Goal: Task Accomplishment & Management: Complete application form

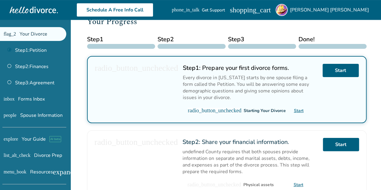
scroll to position [82, 0]
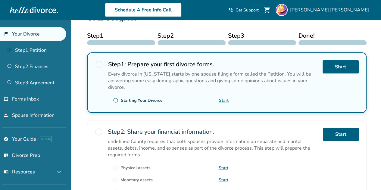
click at [117, 101] on span "radio_button_unchecked" at bounding box center [115, 100] width 5 height 5
click at [102, 64] on span "radio_button_unchecked" at bounding box center [99, 64] width 8 height 8
click at [337, 67] on link "Start" at bounding box center [341, 66] width 36 height 13
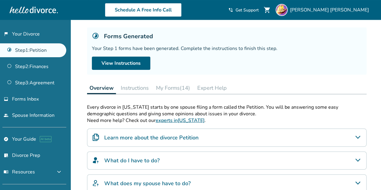
scroll to position [7, 0]
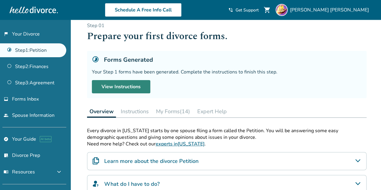
click at [137, 89] on link "View Instructions" at bounding box center [121, 86] width 58 height 13
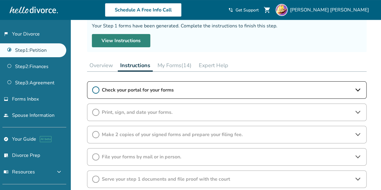
scroll to position [55, 0]
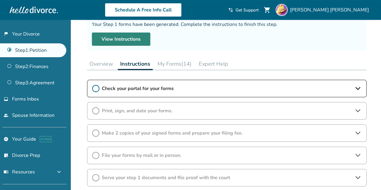
click at [137, 89] on span "Check your portal for your forms" at bounding box center [227, 88] width 250 height 7
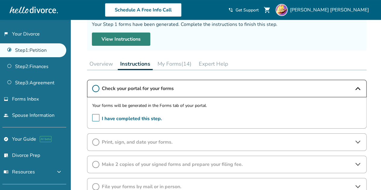
scroll to position [0, 0]
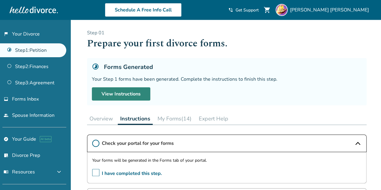
click at [122, 92] on link "View Instructions" at bounding box center [121, 93] width 58 height 13
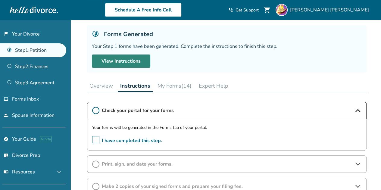
scroll to position [33, 0]
click at [99, 109] on div "Check your portal for your forms" at bounding box center [227, 110] width 280 height 17
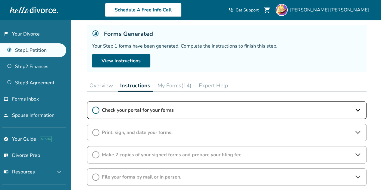
click at [99, 109] on div "Check your portal for your forms" at bounding box center [227, 110] width 280 height 17
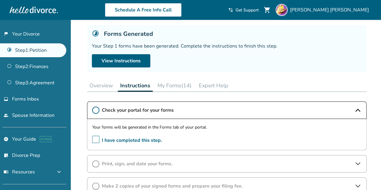
click at [97, 136] on span "I have completed this step." at bounding box center [127, 140] width 70 height 9
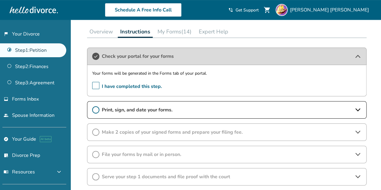
scroll to position [87, 0]
click at [221, 103] on div "Print, sign, and date your forms." at bounding box center [227, 110] width 280 height 17
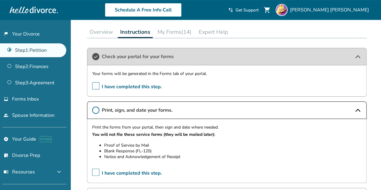
click at [94, 85] on span "I have completed this step." at bounding box center [127, 86] width 70 height 9
click at [30, 33] on link "flag_2 Your Divorce" at bounding box center [33, 34] width 66 height 14
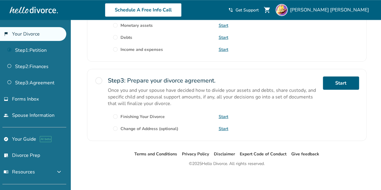
scroll to position [236, 0]
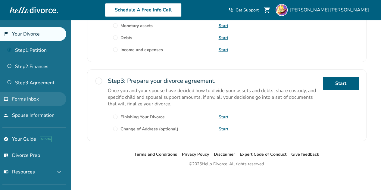
click at [46, 99] on link "inbox Forms Inbox" at bounding box center [33, 99] width 66 height 14
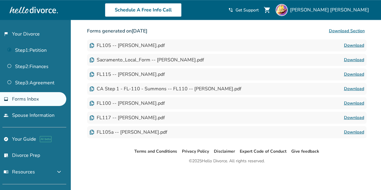
scroll to position [217, 0]
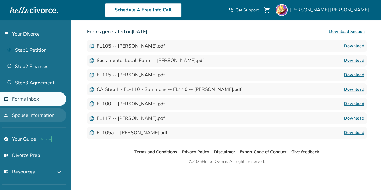
click at [42, 113] on link "people Spouse Information" at bounding box center [33, 116] width 66 height 14
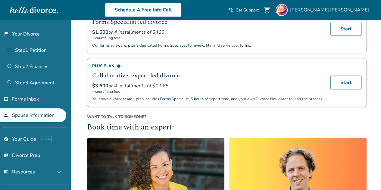
scroll to position [130, 0]
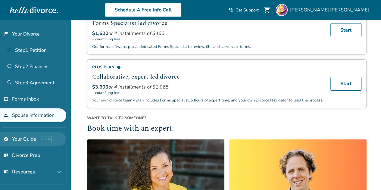
click at [27, 140] on link "explore Your Guide AI beta" at bounding box center [33, 139] width 66 height 14
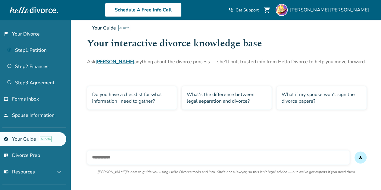
scroll to position [20, 0]
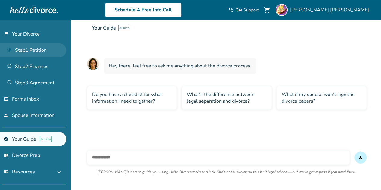
click at [36, 49] on link "Step 1 : Petition" at bounding box center [33, 50] width 66 height 14
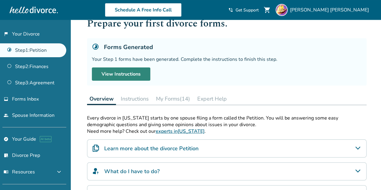
click at [122, 70] on link "View Instructions" at bounding box center [121, 74] width 58 height 13
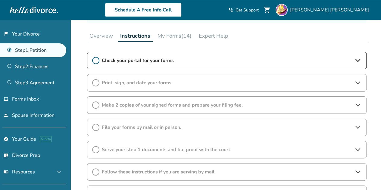
scroll to position [83, 0]
click at [117, 61] on span "Check your portal for your forms" at bounding box center [227, 60] width 250 height 7
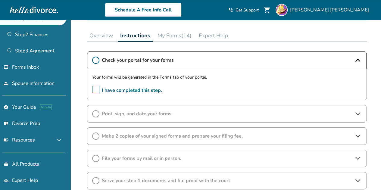
scroll to position [34, 0]
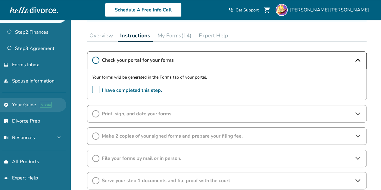
click at [29, 103] on link "explore Your Guide AI beta" at bounding box center [33, 105] width 66 height 14
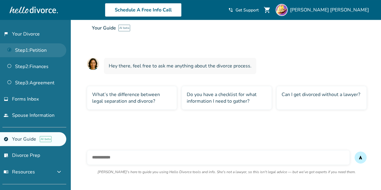
click at [38, 49] on link "Step 1 : Petition" at bounding box center [33, 50] width 66 height 14
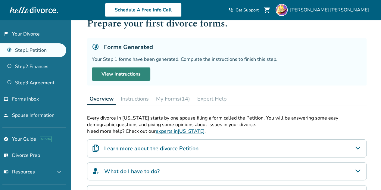
click at [137, 77] on link "View Instructions" at bounding box center [121, 74] width 58 height 13
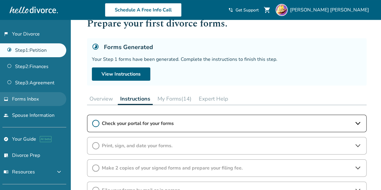
click at [38, 99] on span "Forms Inbox" at bounding box center [25, 99] width 27 height 7
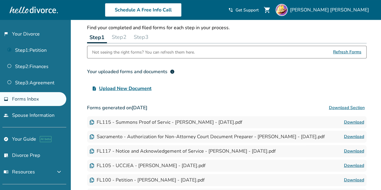
click at [353, 122] on link "Download" at bounding box center [354, 122] width 20 height 7
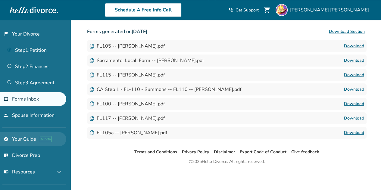
scroll to position [34, 0]
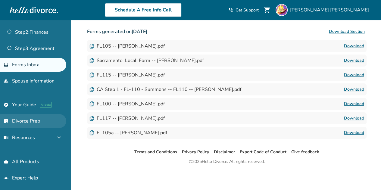
click at [27, 120] on link "list_alt_check Divorce Prep" at bounding box center [33, 121] width 66 height 14
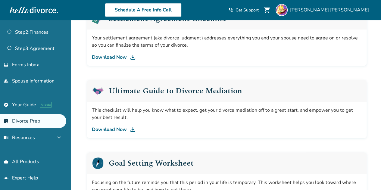
scroll to position [323, 0]
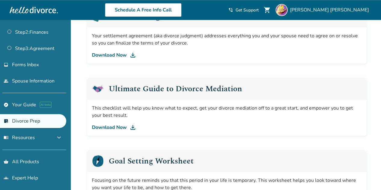
click at [108, 126] on link "Download Now" at bounding box center [227, 127] width 270 height 7
click at [40, 62] on link "inbox Forms Inbox" at bounding box center [33, 65] width 66 height 14
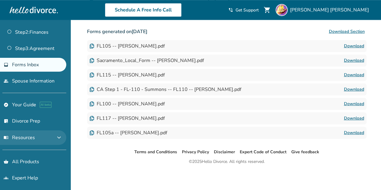
click at [32, 139] on button "menu_book Resources expand_more" at bounding box center [33, 138] width 66 height 14
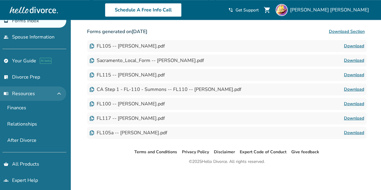
scroll to position [80, 0]
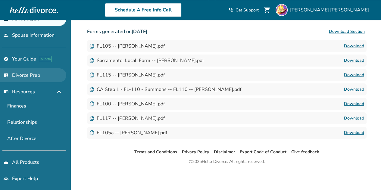
click at [42, 76] on link "list_alt_check Divorce Prep" at bounding box center [33, 75] width 66 height 14
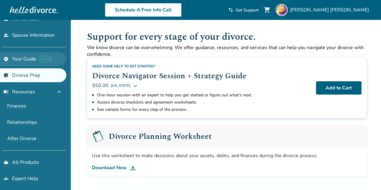
click at [33, 61] on link "explore Your Guide AI beta" at bounding box center [33, 59] width 66 height 14
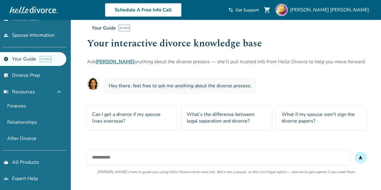
click at [135, 160] on input "text" at bounding box center [218, 157] width 263 height 14
type input "**********"
click at [355, 152] on button "send" at bounding box center [361, 158] width 12 height 12
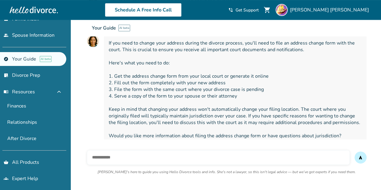
scroll to position [87, 0]
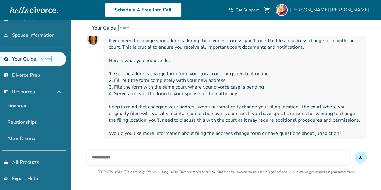
click at [156, 160] on input "text" at bounding box center [218, 157] width 263 height 14
type input "**********"
click at [355, 152] on button "send" at bounding box center [361, 158] width 12 height 12
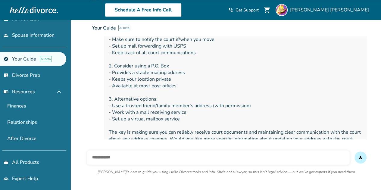
scroll to position [264, 0]
